Goal: Information Seeking & Learning: Understand process/instructions

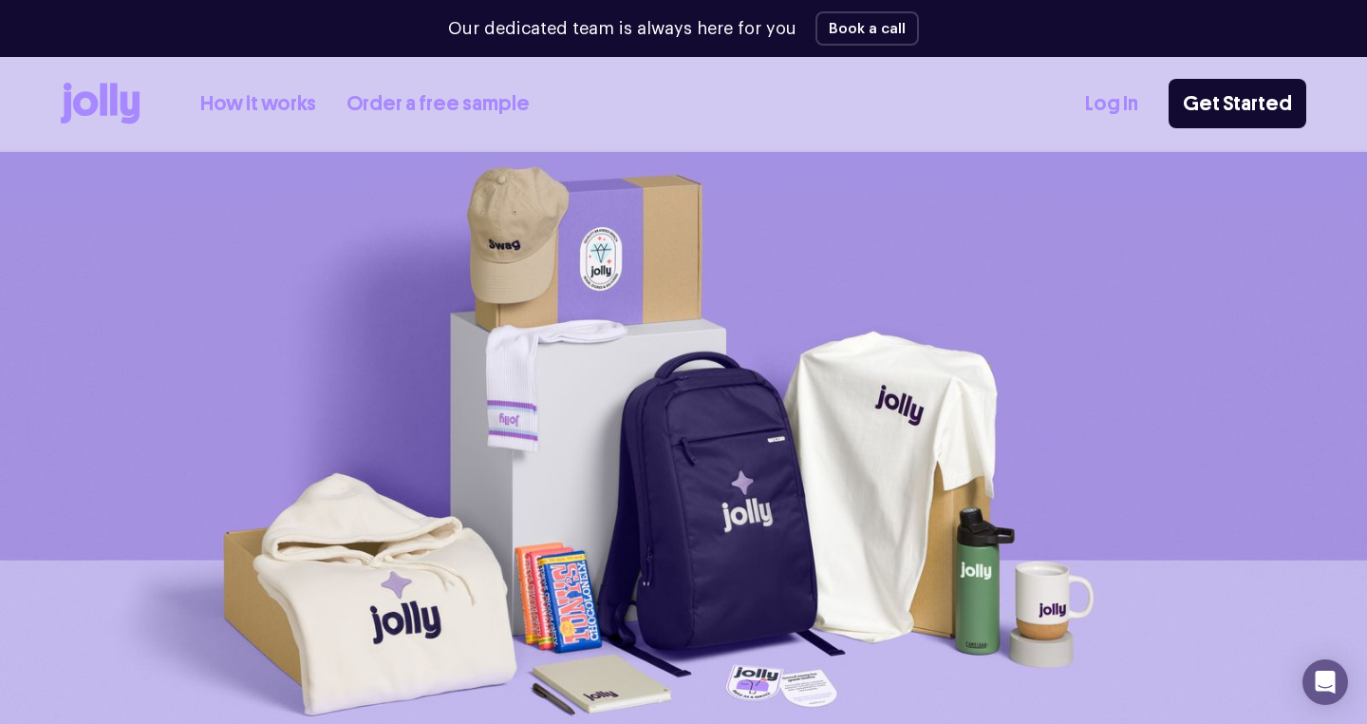
click at [302, 108] on link "How it works" at bounding box center [258, 103] width 116 height 31
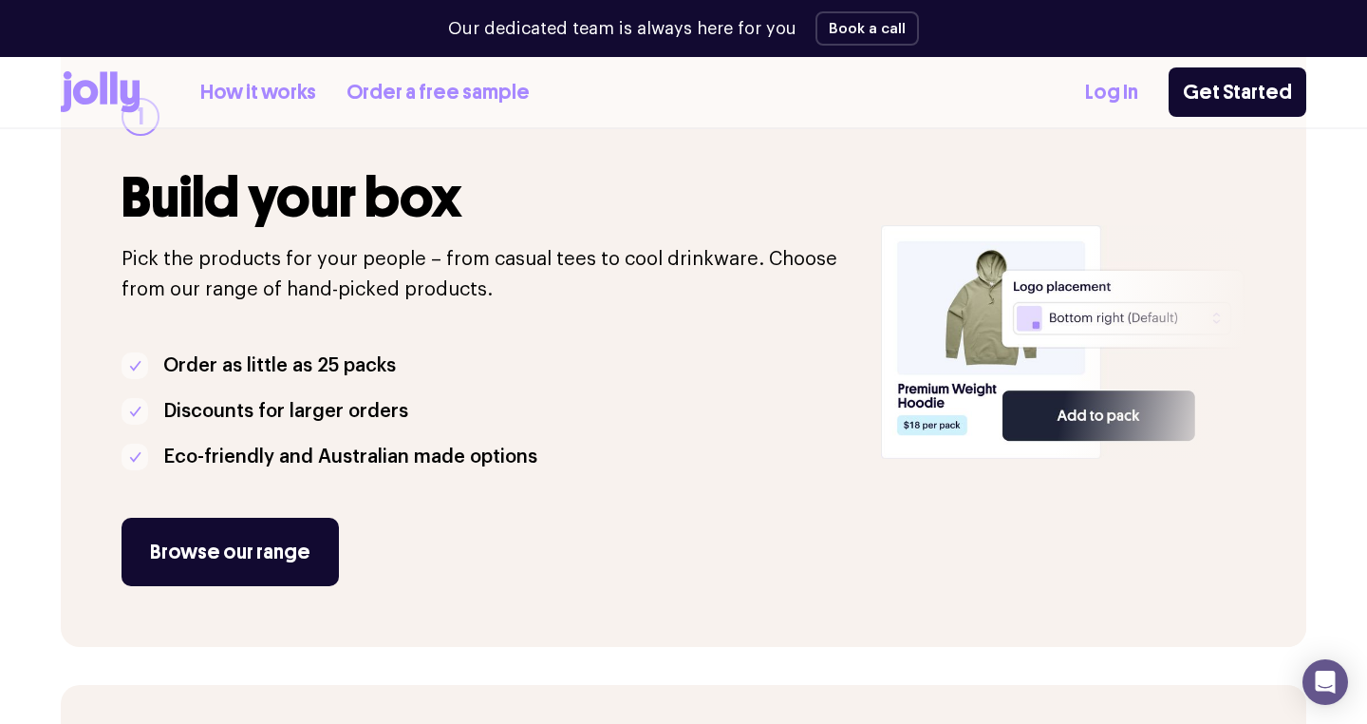
scroll to position [373, 0]
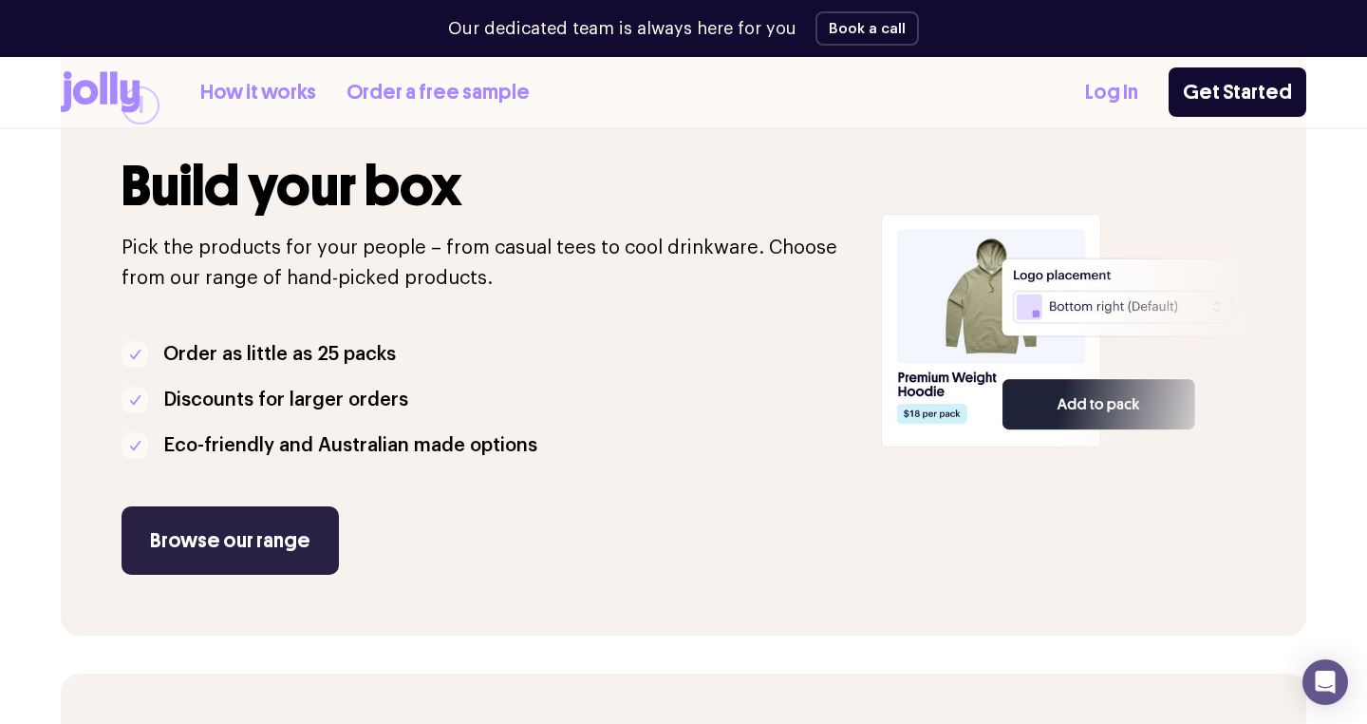
click at [250, 542] on link "Browse our range" at bounding box center [230, 540] width 217 height 68
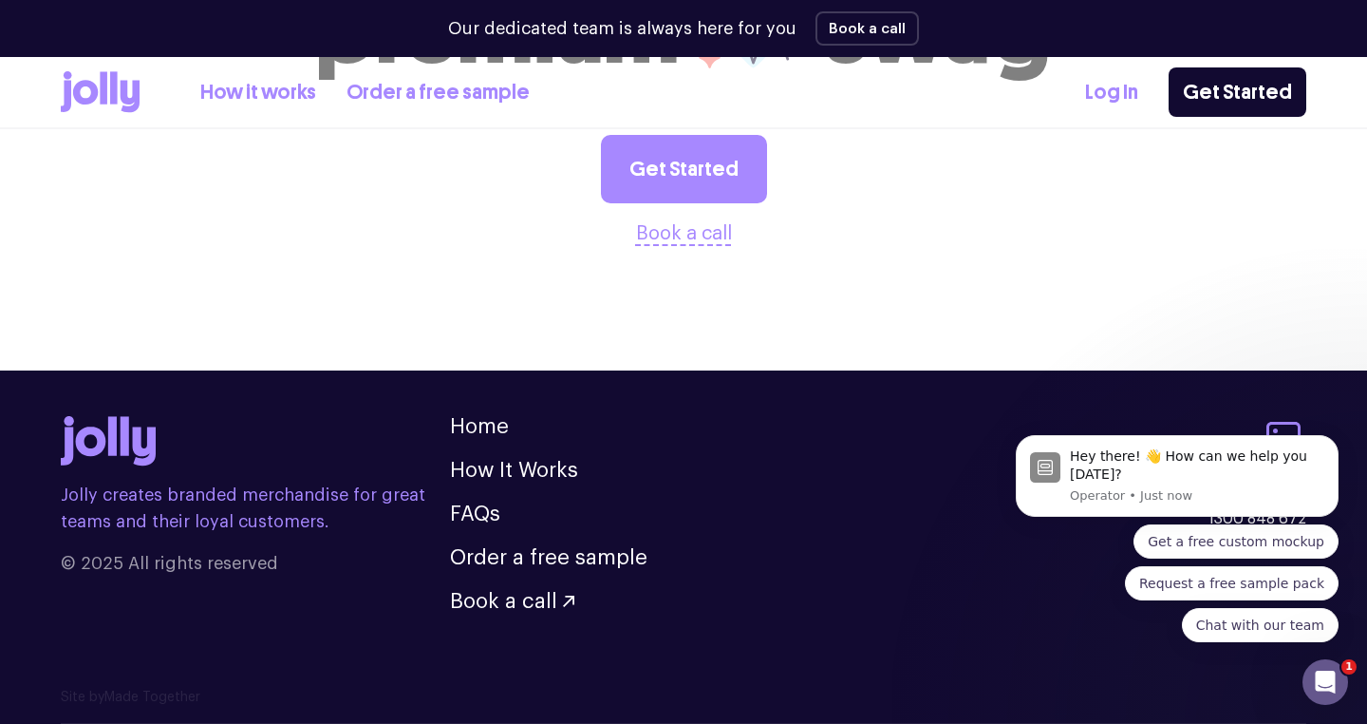
scroll to position [3918, 0]
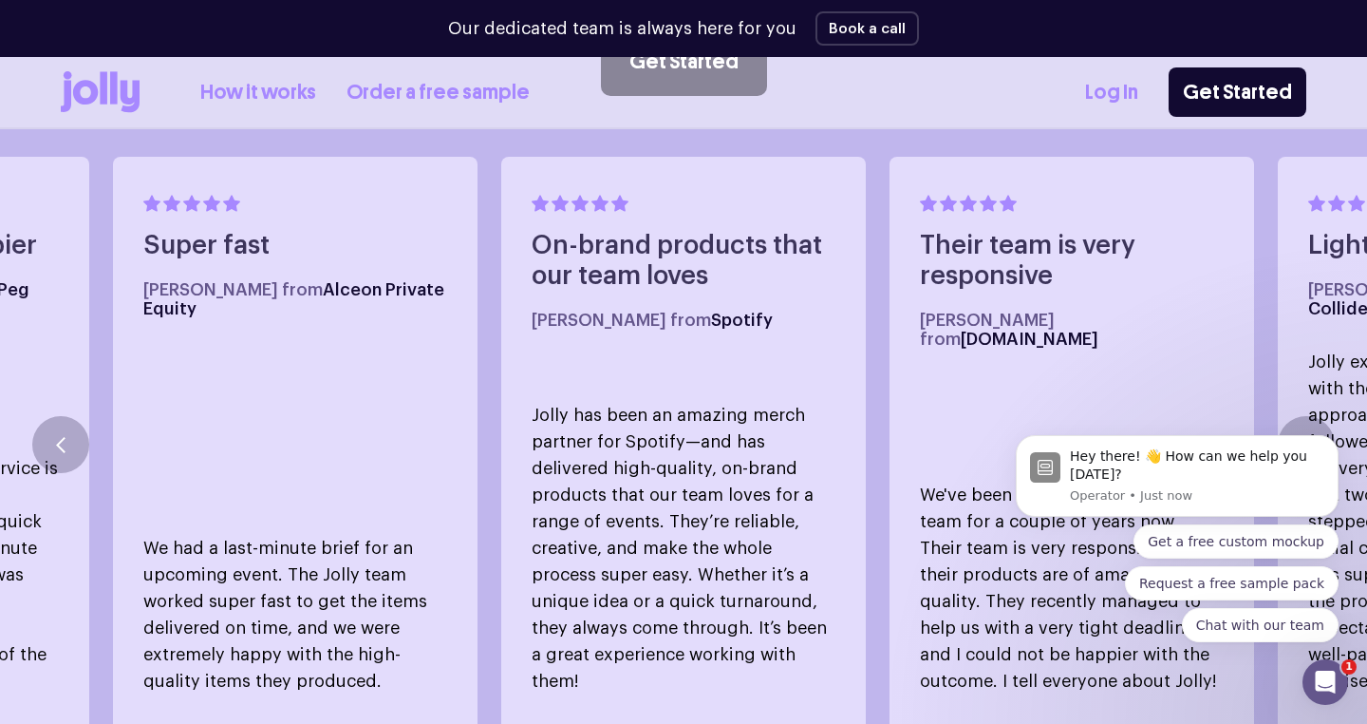
scroll to position [1039, 0]
